Goal: Task Accomplishment & Management: Manage account settings

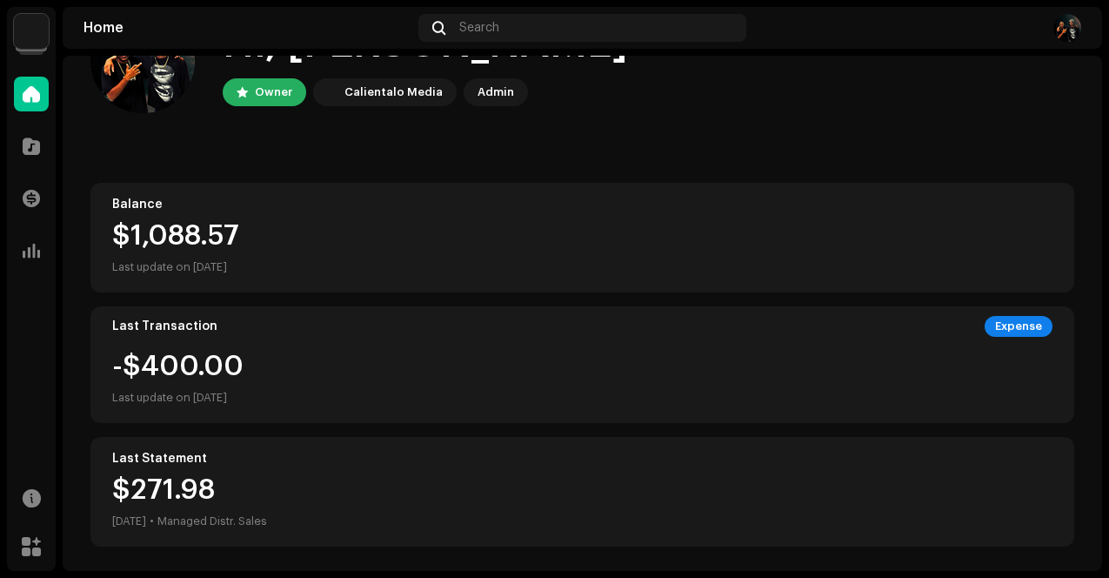
scroll to position [78, 0]
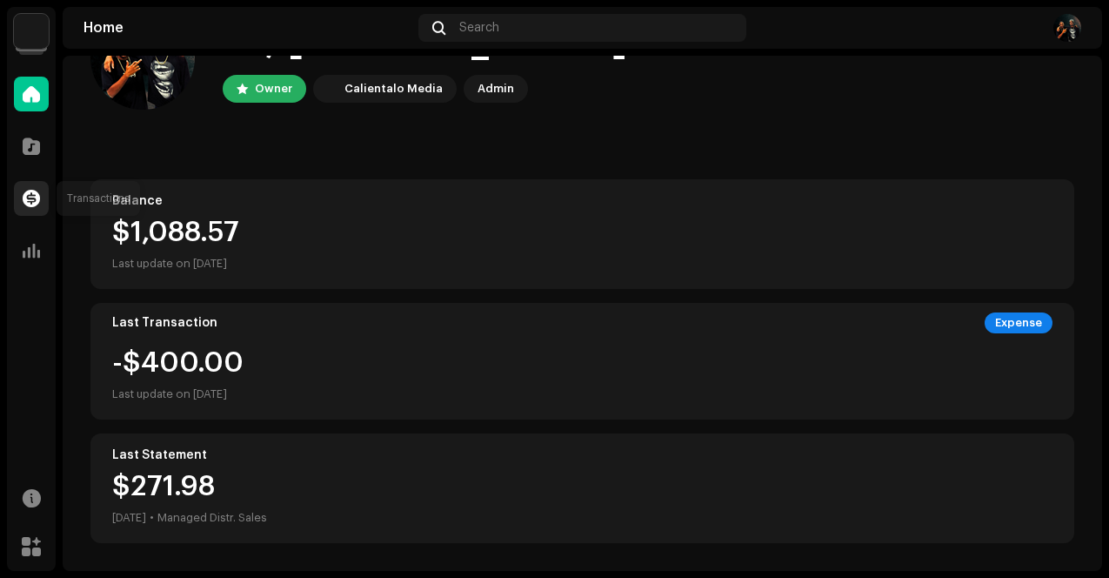
click at [28, 197] on span at bounding box center [31, 198] width 17 height 14
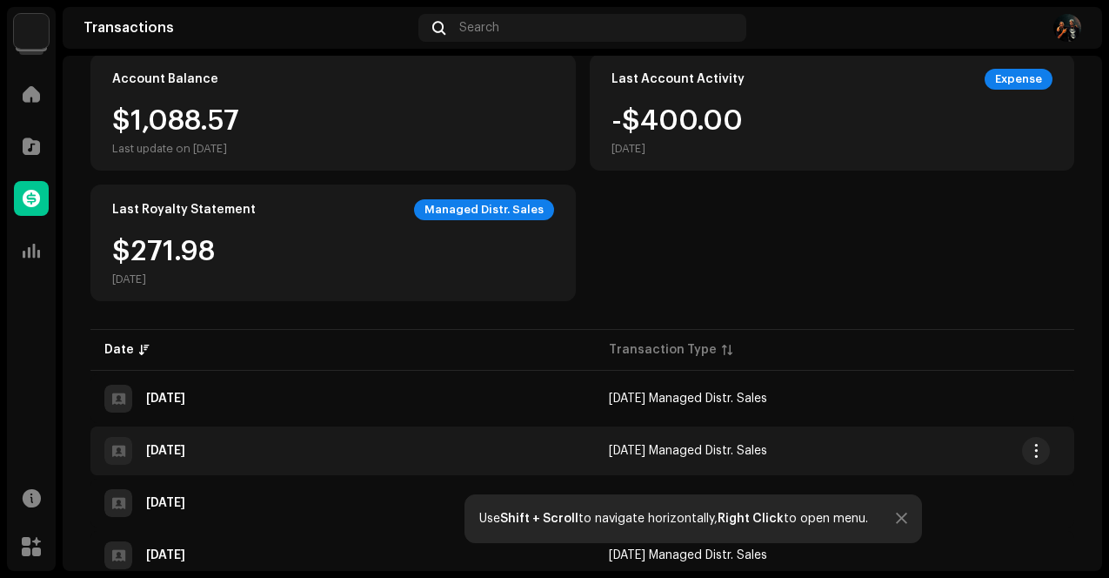
scroll to position [189, 0]
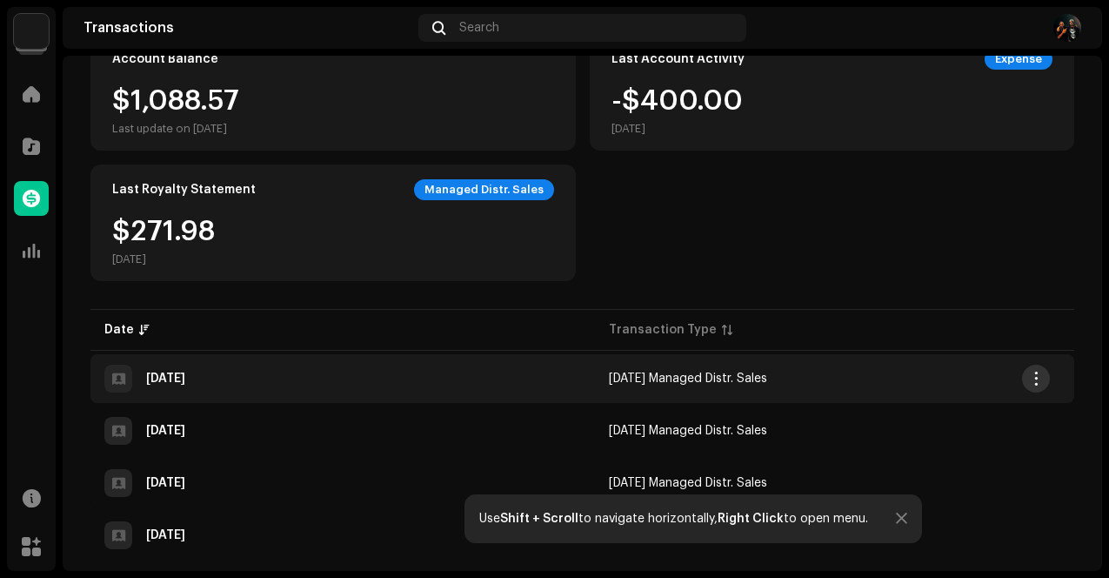
click at [1031, 384] on span "button" at bounding box center [1036, 378] width 13 height 14
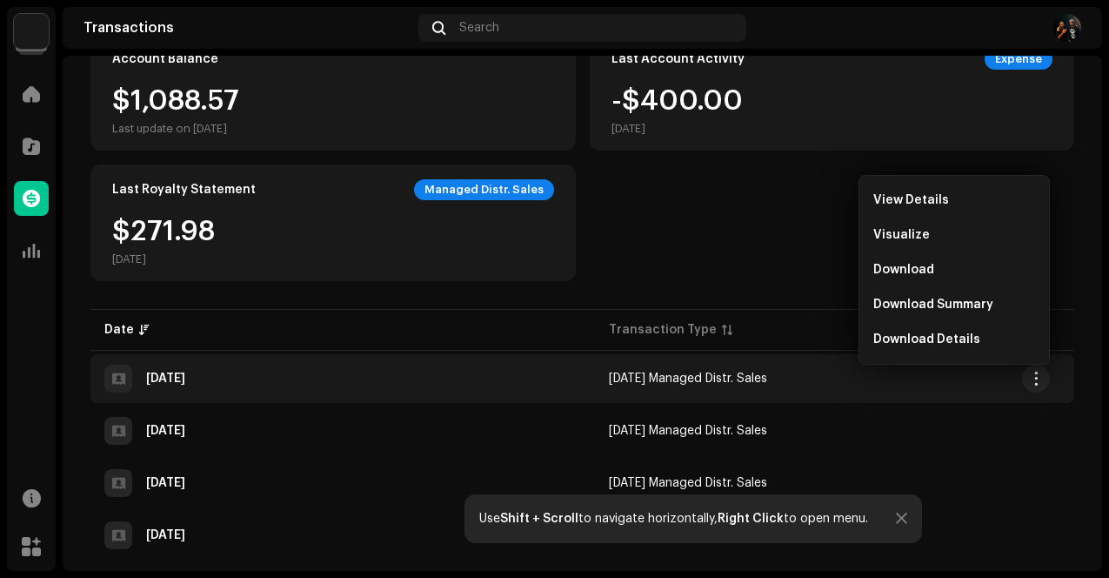
click at [747, 244] on div "Account Balance $1,088.57 Last update on [DATE] Last Account Activity Expense -…" at bounding box center [582, 157] width 984 height 247
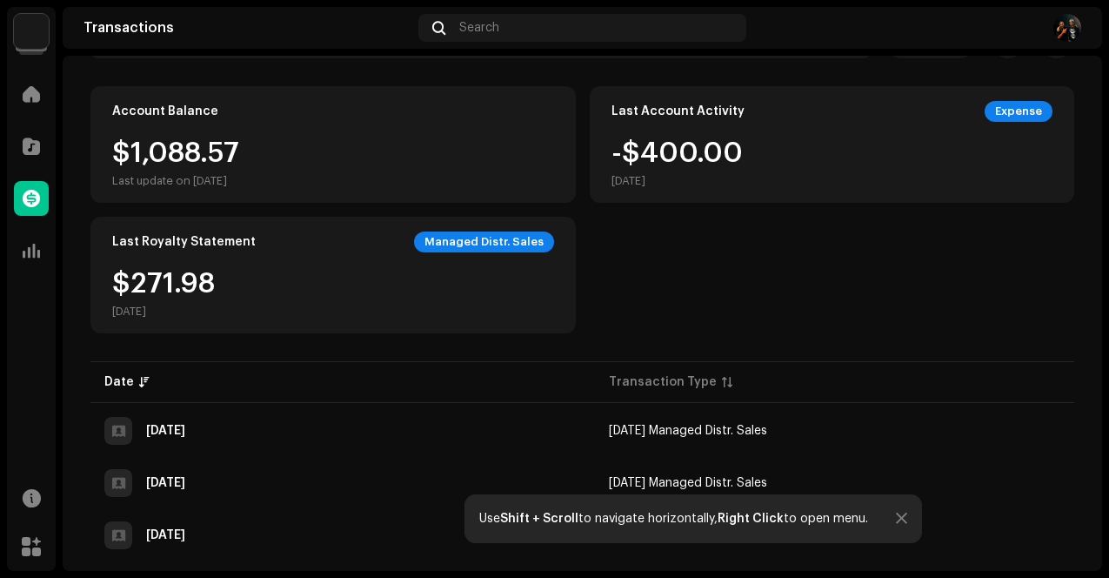
scroll to position [0, 0]
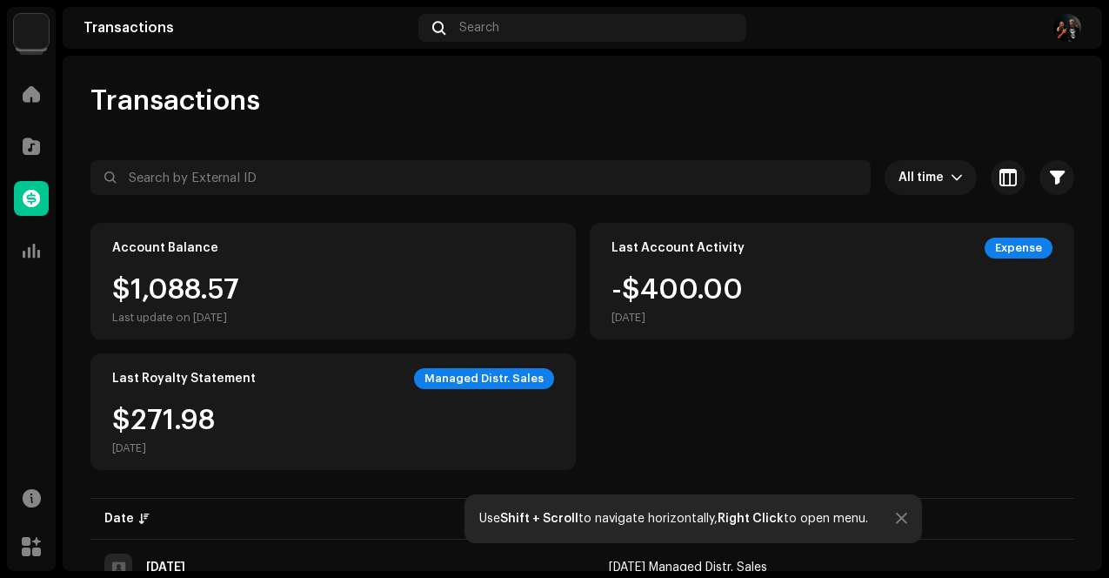
click at [34, 40] on img at bounding box center [31, 31] width 35 height 35
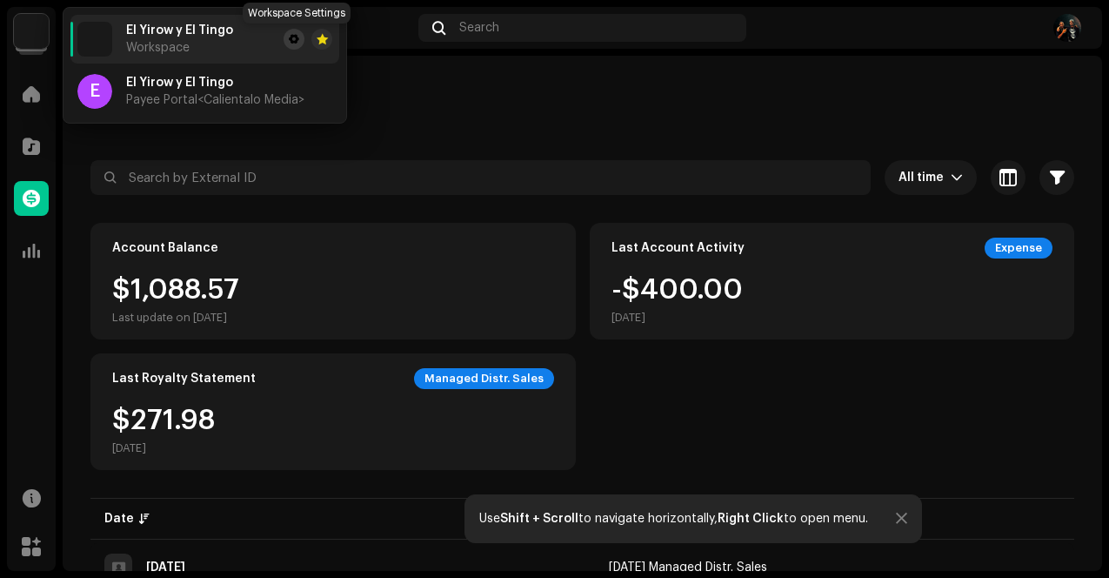
click at [293, 38] on span at bounding box center [294, 39] width 10 height 14
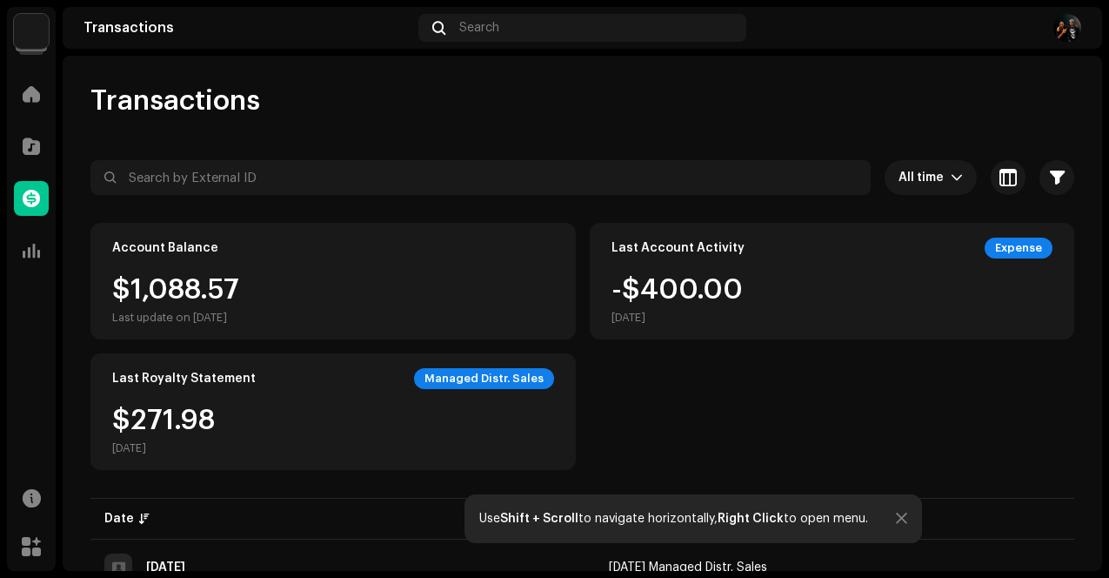
click at [30, 27] on img at bounding box center [31, 31] width 35 height 35
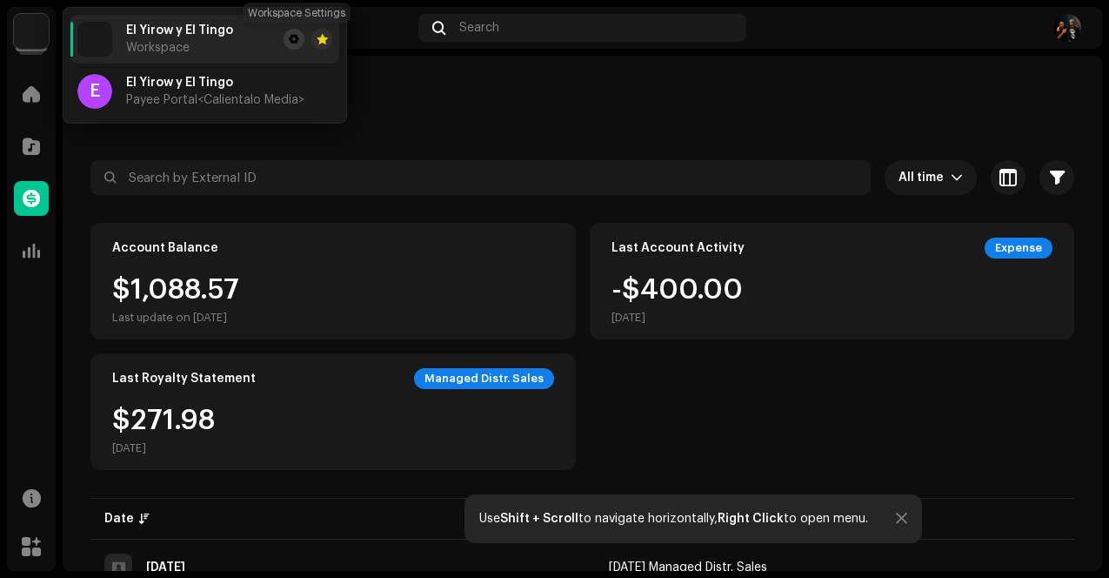
click at [295, 37] on span at bounding box center [294, 39] width 10 height 14
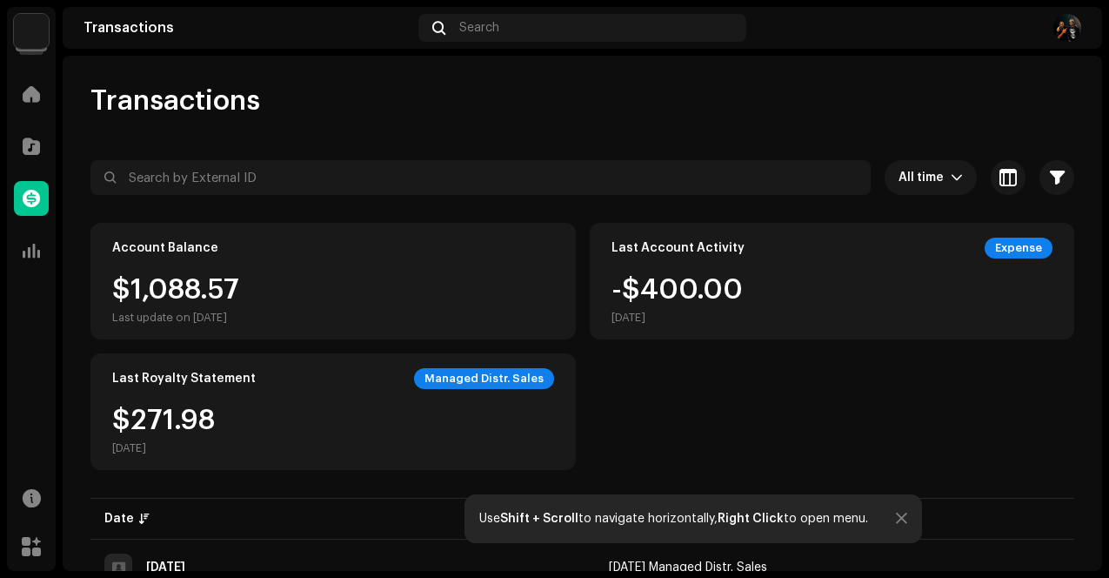
click at [47, 36] on img at bounding box center [31, 31] width 35 height 35
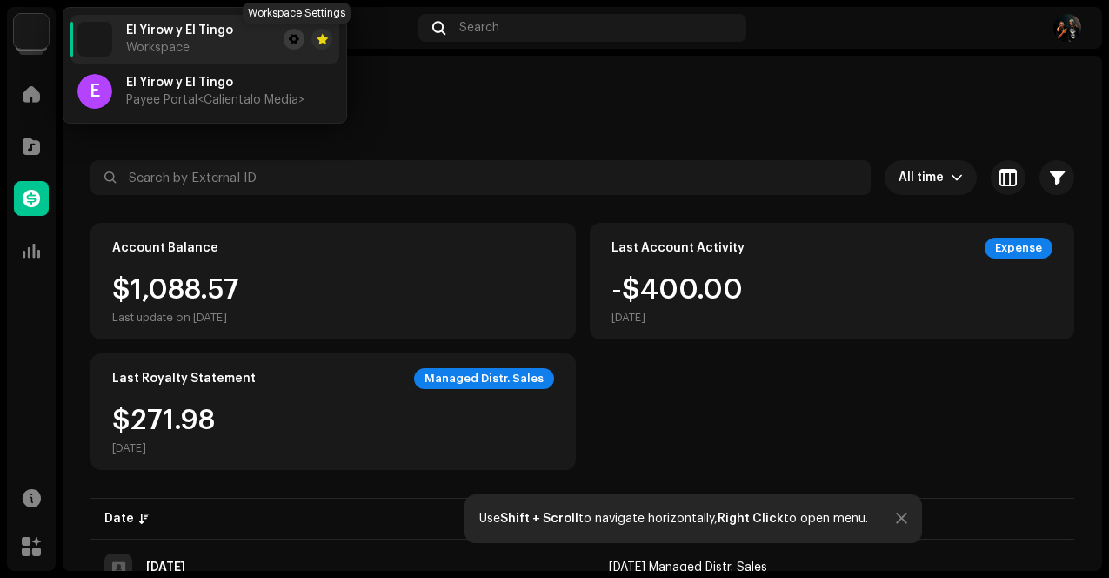
click at [296, 40] on span at bounding box center [294, 39] width 10 height 14
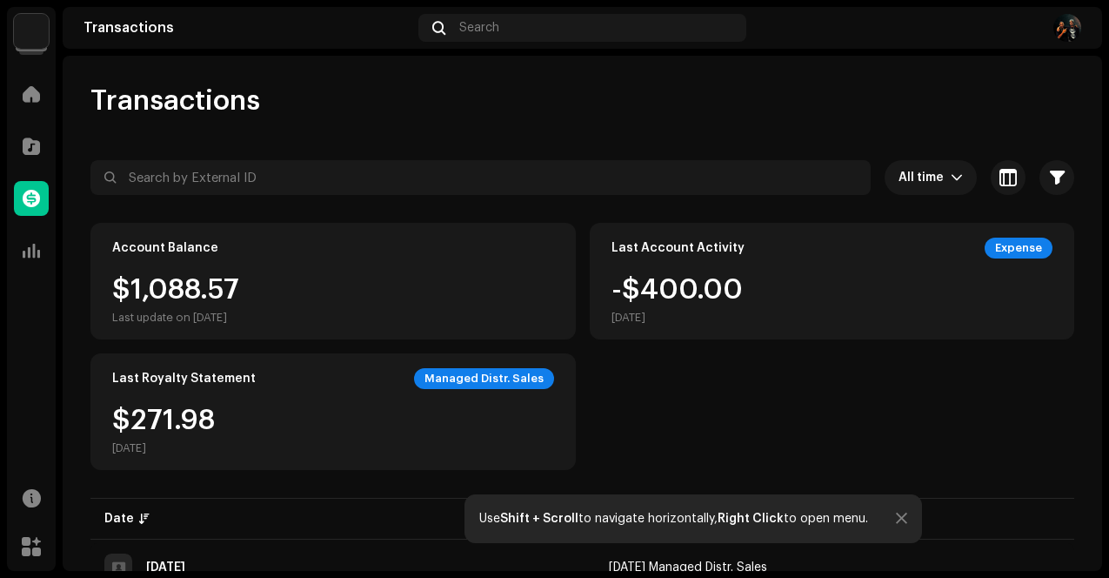
click at [27, 39] on img at bounding box center [31, 31] width 35 height 35
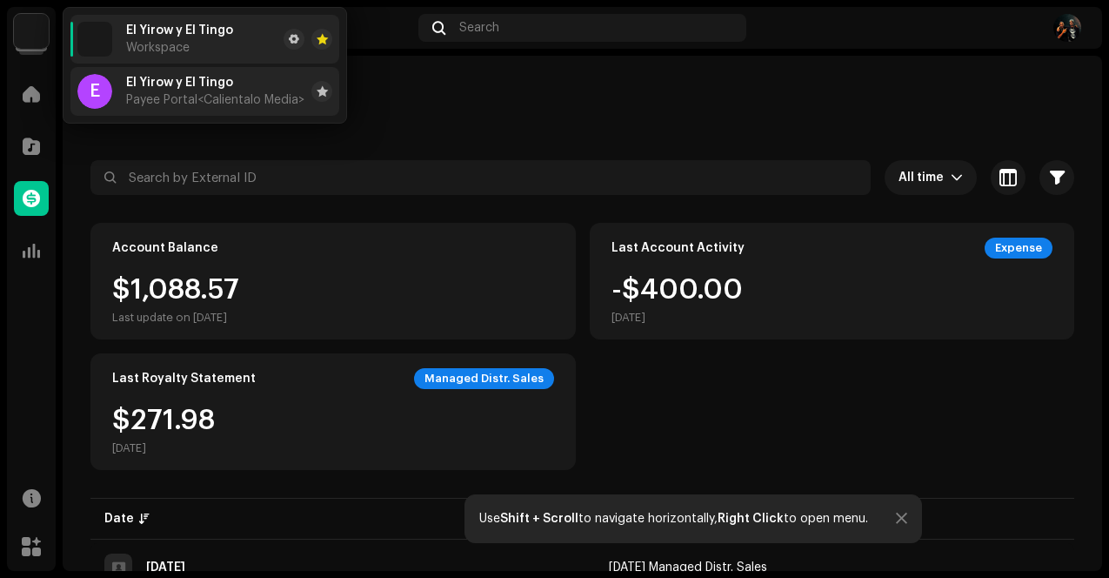
click at [183, 98] on span "Payee Portal <Calientalo Media>" at bounding box center [215, 100] width 178 height 14
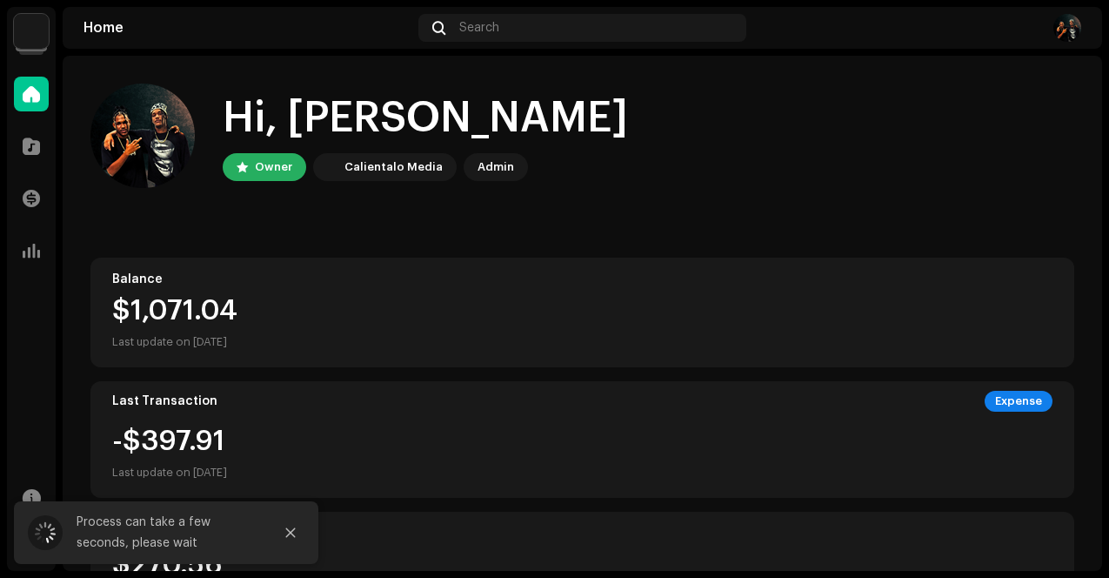
click at [30, 38] on img at bounding box center [31, 31] width 35 height 35
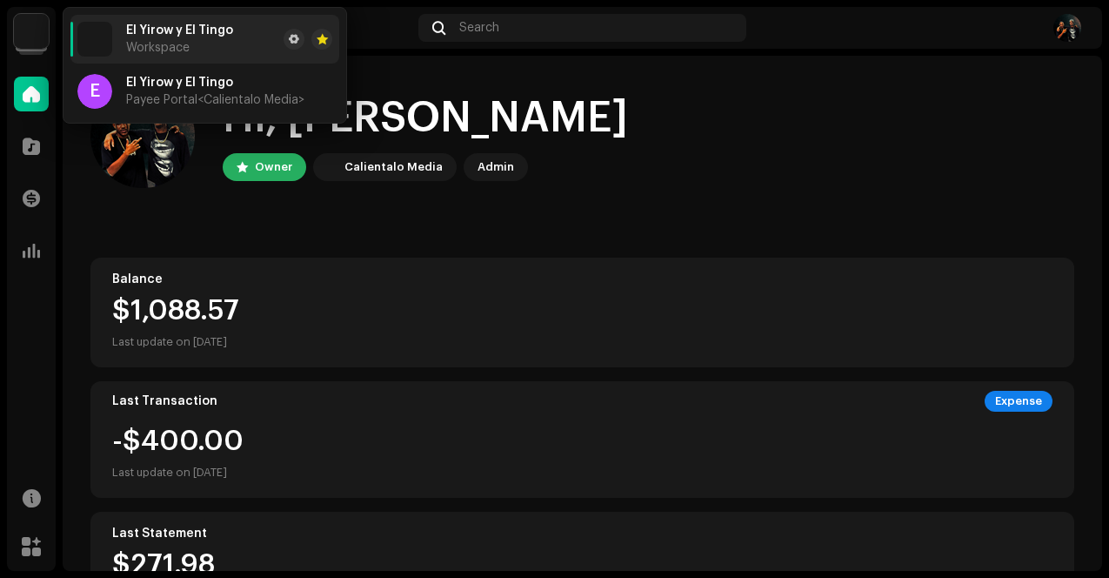
click at [642, 166] on div "Hi, Yirow-Tingo Owner Calientalo Media Admin" at bounding box center [582, 136] width 984 height 104
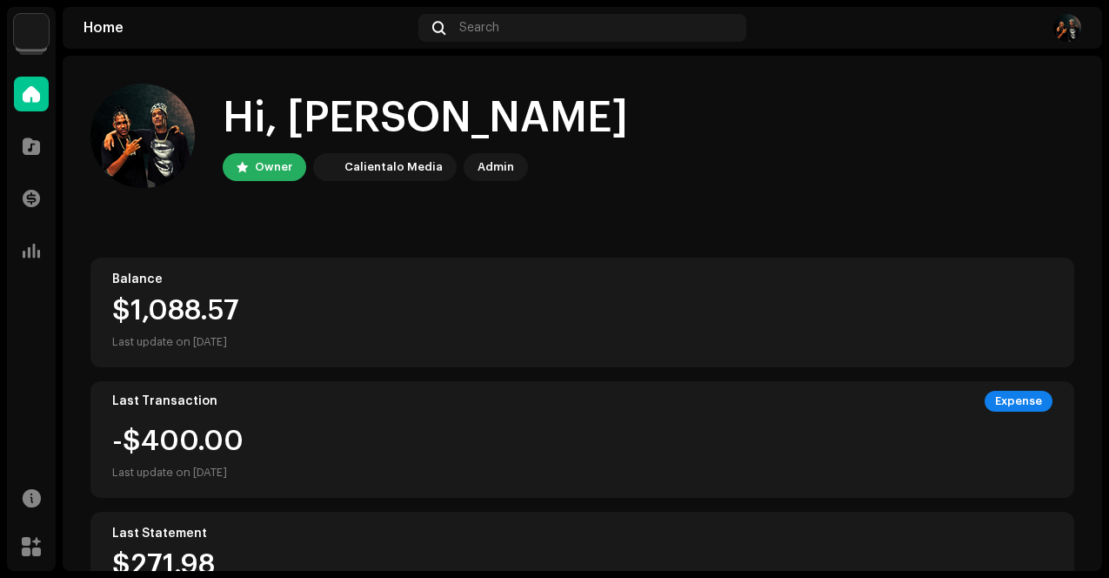
click at [1074, 31] on img at bounding box center [1068, 28] width 28 height 28
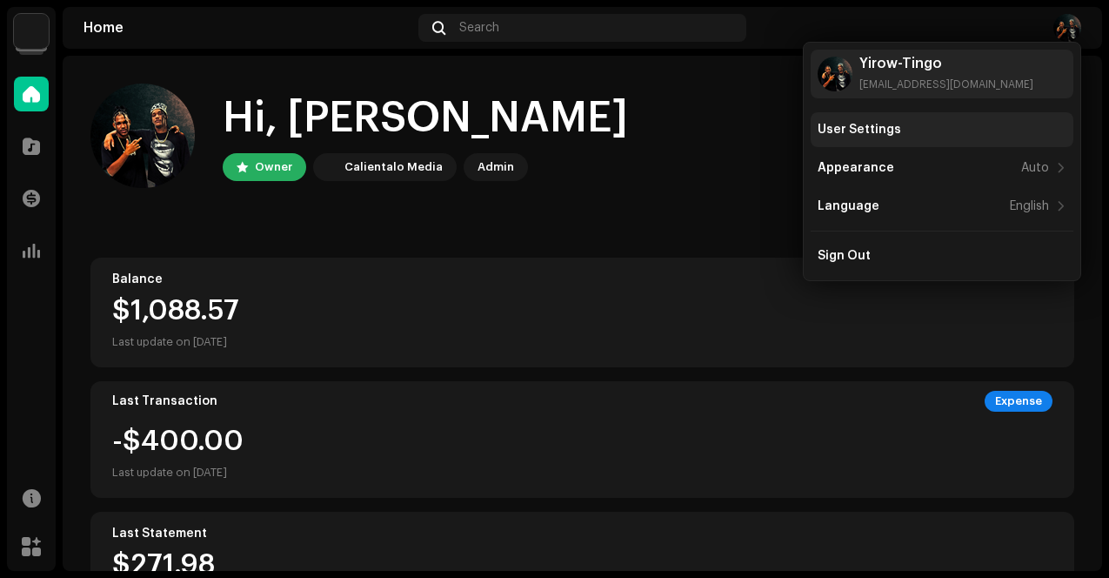
click at [887, 137] on div "User Settings" at bounding box center [942, 129] width 263 height 35
